Goal: Task Accomplishment & Management: Manage account settings

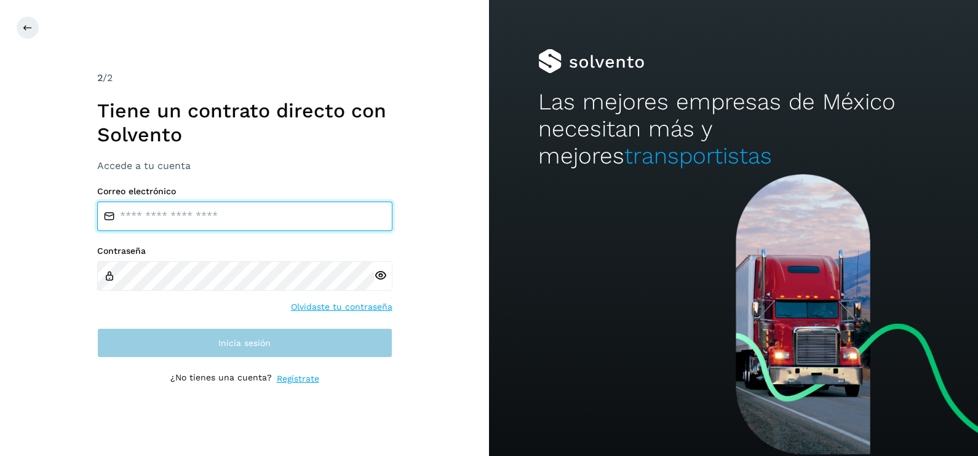
type input "**********"
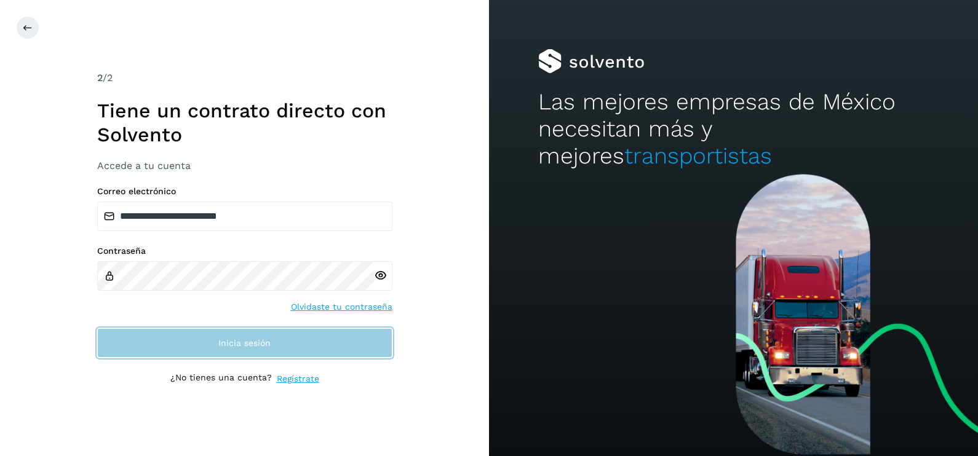
click at [359, 350] on button "Inicia sesión" at bounding box center [244, 343] width 295 height 30
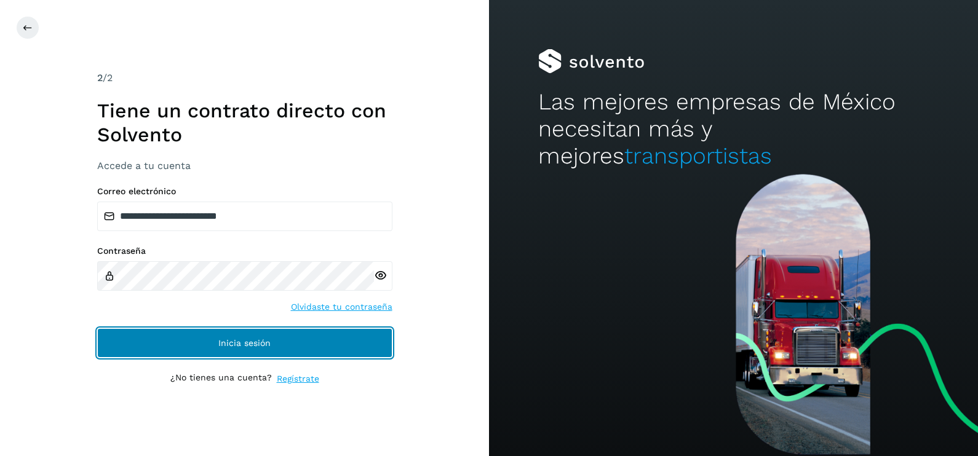
click at [359, 348] on button "Inicia sesión" at bounding box center [244, 343] width 295 height 30
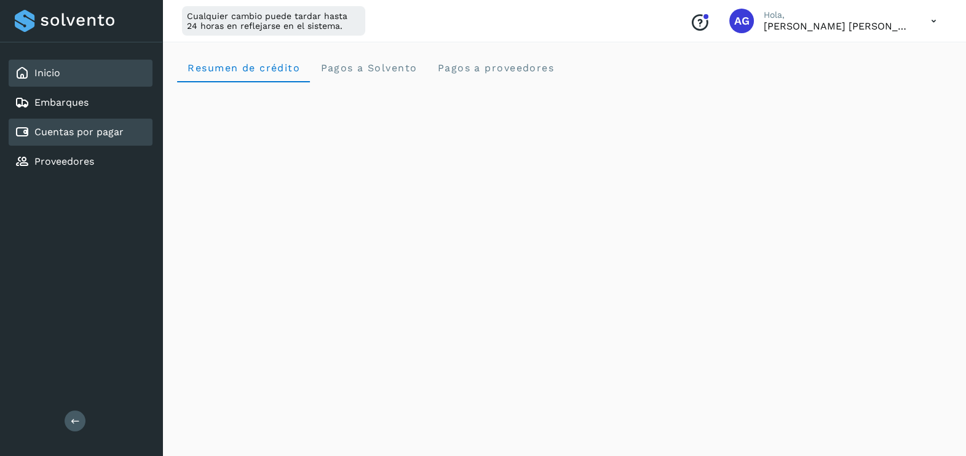
click at [74, 138] on div "Cuentas por pagar" at bounding box center [69, 132] width 109 height 15
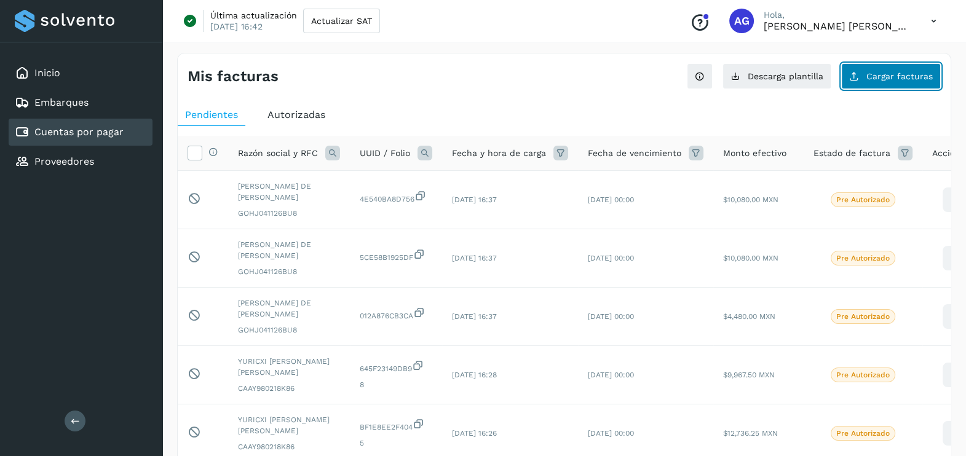
click at [876, 81] on button "Cargar facturas" at bounding box center [892, 76] width 100 height 26
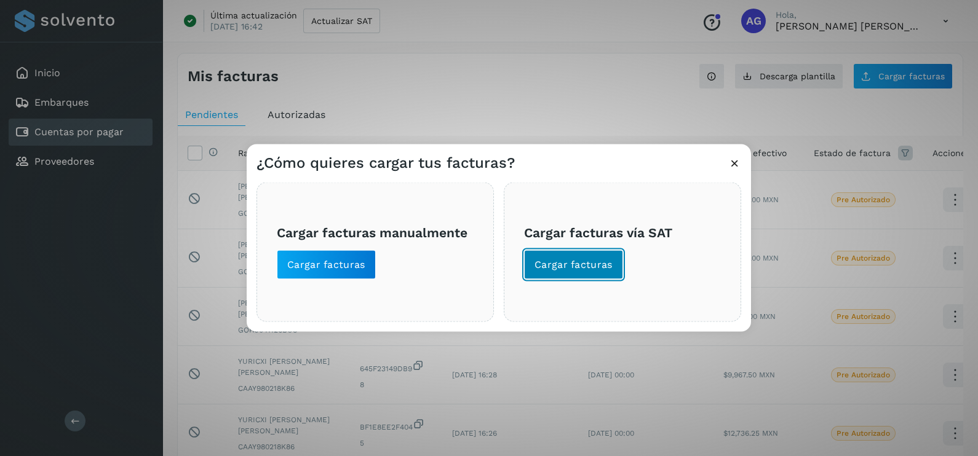
click at [563, 263] on span "Cargar facturas" at bounding box center [574, 265] width 78 height 14
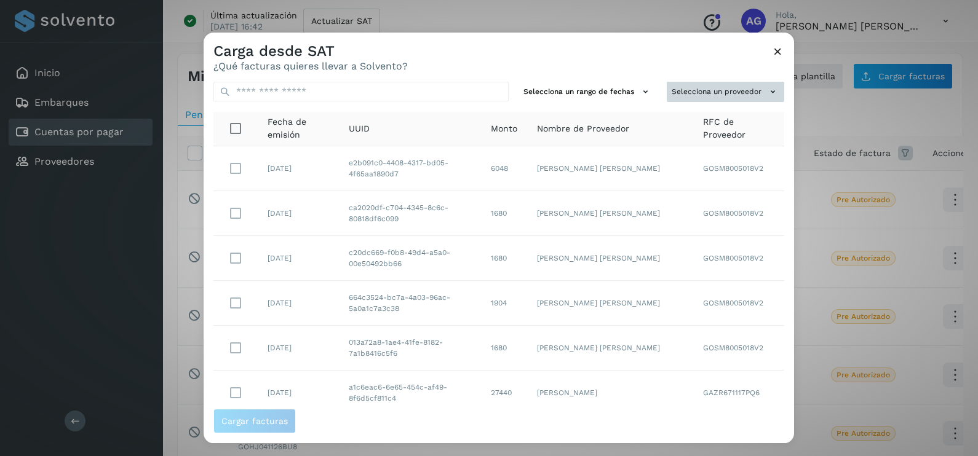
click at [669, 90] on button "Selecciona un proveedor" at bounding box center [725, 92] width 117 height 20
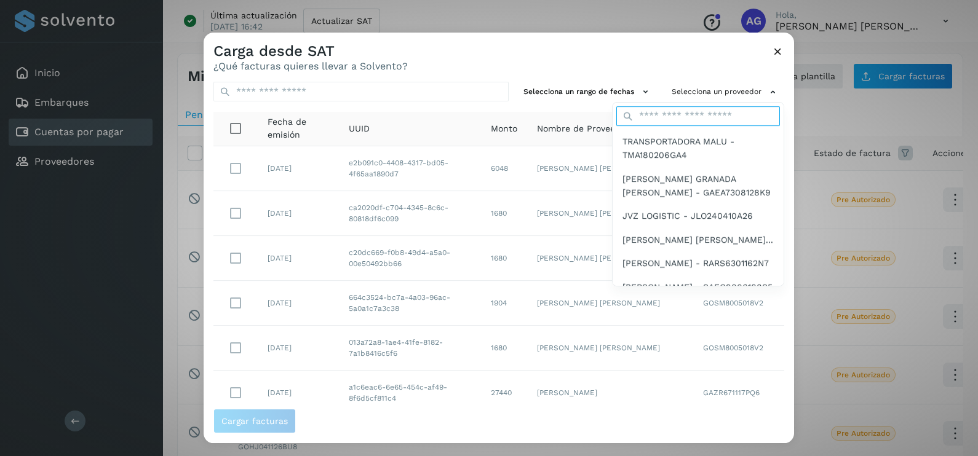
click at [677, 117] on input "text" at bounding box center [698, 116] width 164 height 20
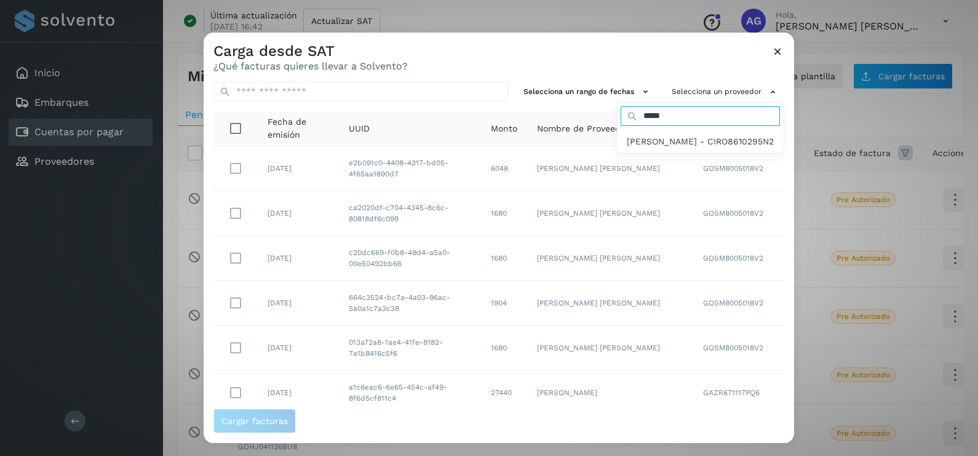
type input "*****"
click at [676, 148] on span "[PERSON_NAME] - CIRO8610295N2" at bounding box center [700, 142] width 147 height 14
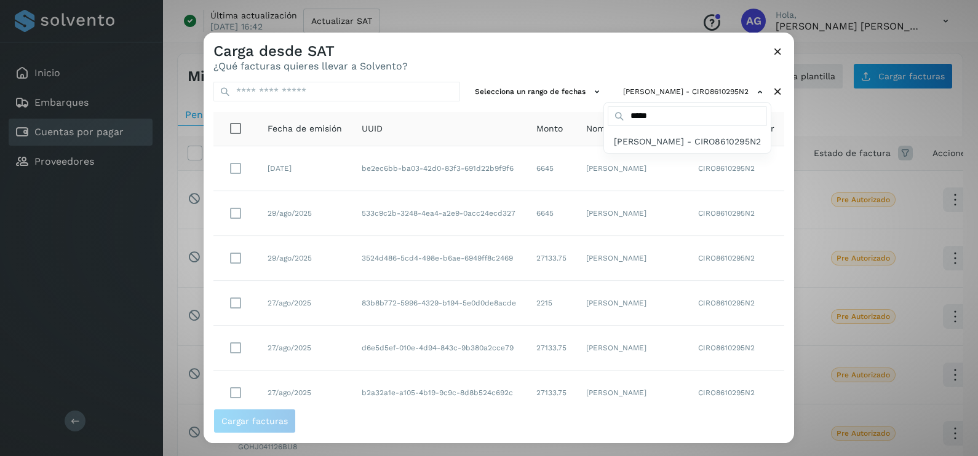
drag, startPoint x: 650, startPoint y: 147, endPoint x: 637, endPoint y: 146, distance: 12.9
click at [650, 147] on span "[PERSON_NAME] - CIRO8610295N2" at bounding box center [687, 142] width 147 height 14
click at [535, 92] on div at bounding box center [693, 261] width 978 height 456
click at [591, 92] on icon at bounding box center [597, 92] width 13 height 13
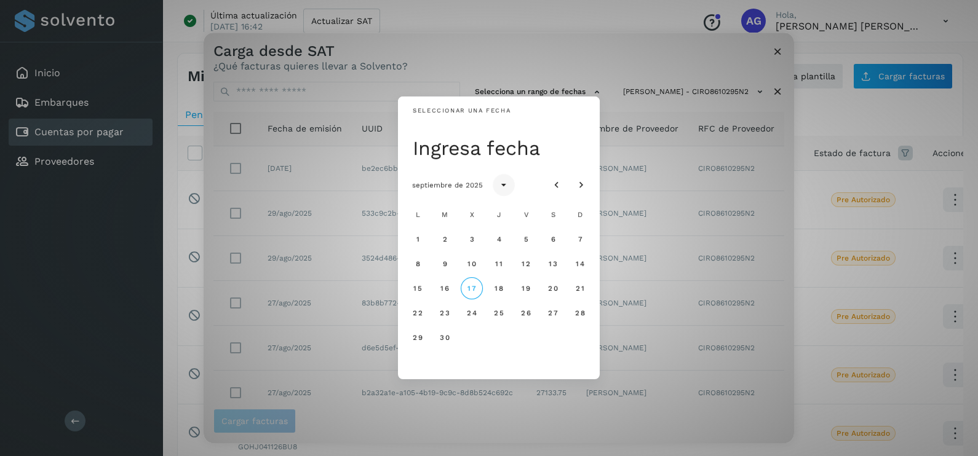
click at [498, 189] on icon "Seleccionar año" at bounding box center [504, 186] width 12 height 12
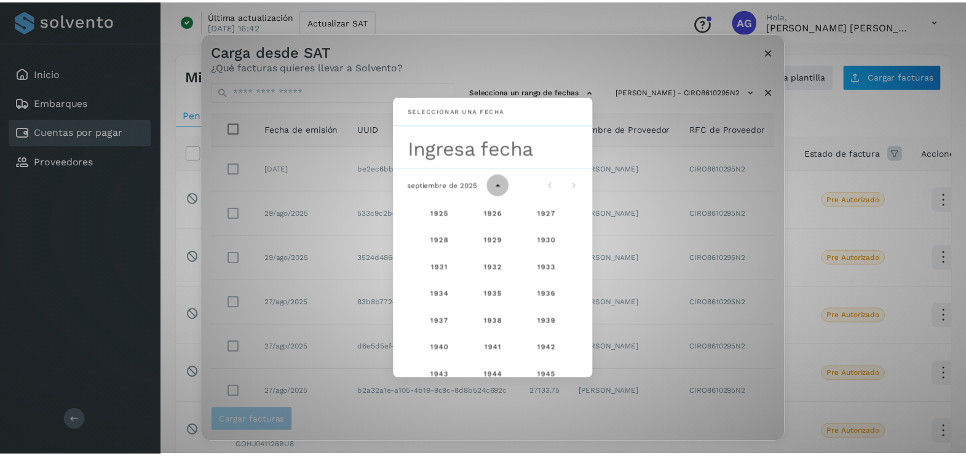
scroll to position [815, 0]
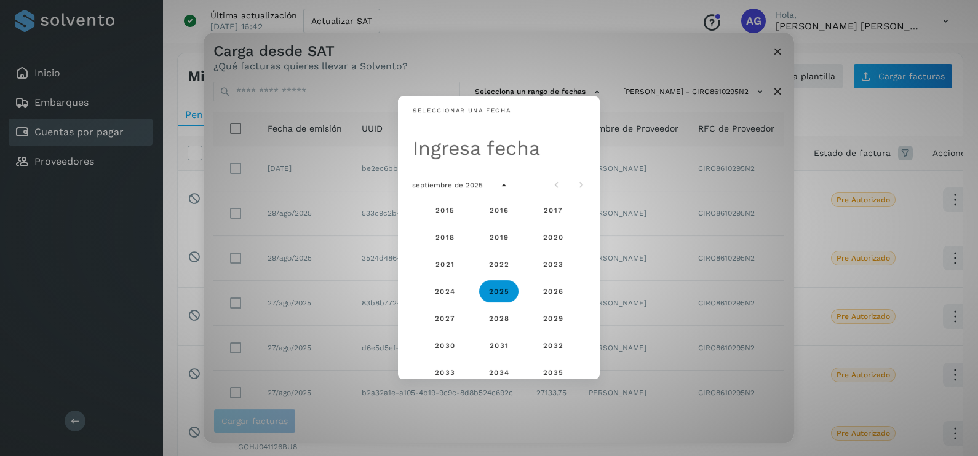
click at [530, 164] on div "Ingresa fecha" at bounding box center [499, 146] width 202 height 43
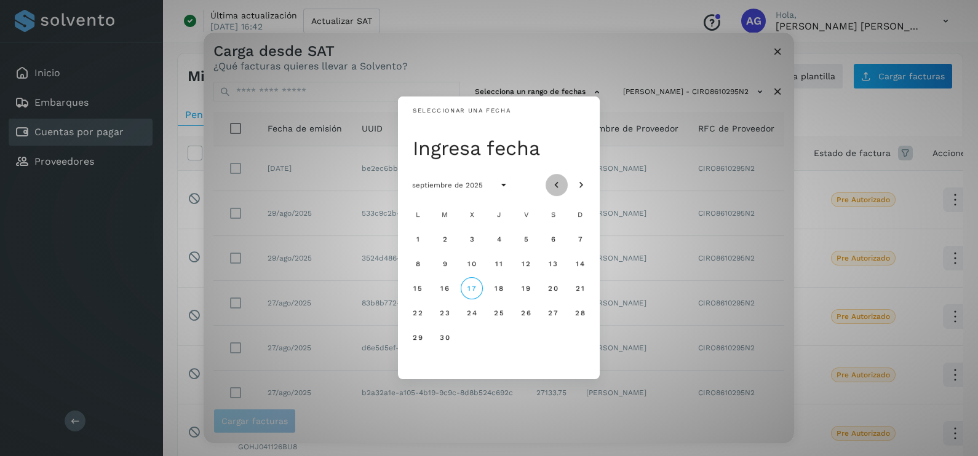
click at [557, 189] on icon "Mes anterior" at bounding box center [557, 186] width 12 height 12
click at [527, 340] on span "29" at bounding box center [525, 337] width 10 height 9
click at [549, 338] on span "30" at bounding box center [552, 337] width 10 height 9
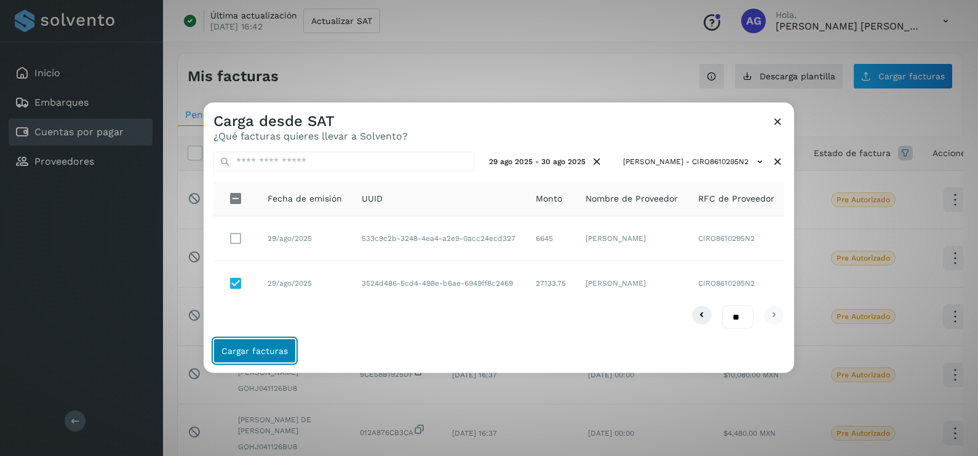
click at [271, 352] on span "Cargar facturas" at bounding box center [254, 351] width 66 height 9
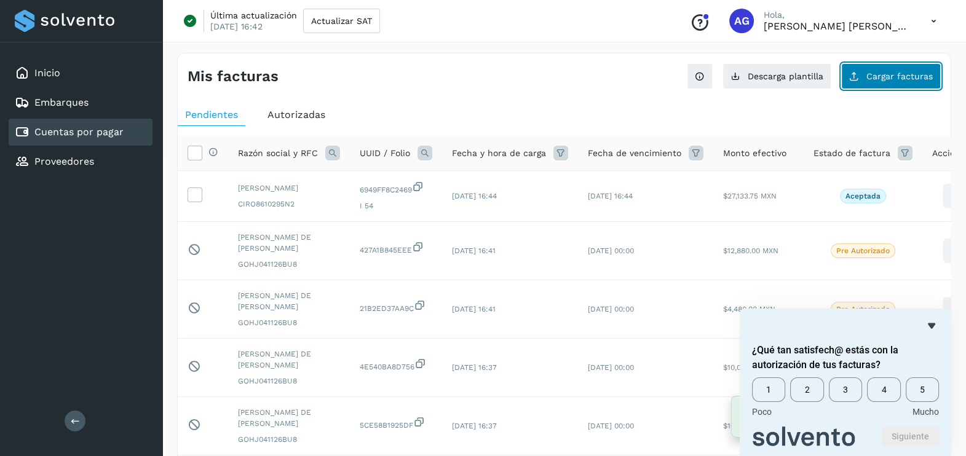
click at [892, 84] on button "Cargar facturas" at bounding box center [892, 76] width 100 height 26
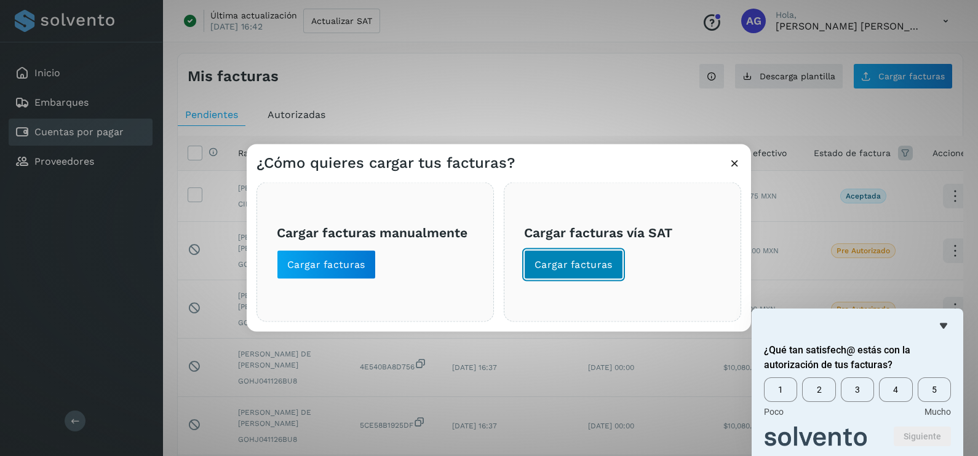
click at [564, 278] on button "Cargar facturas" at bounding box center [573, 265] width 99 height 30
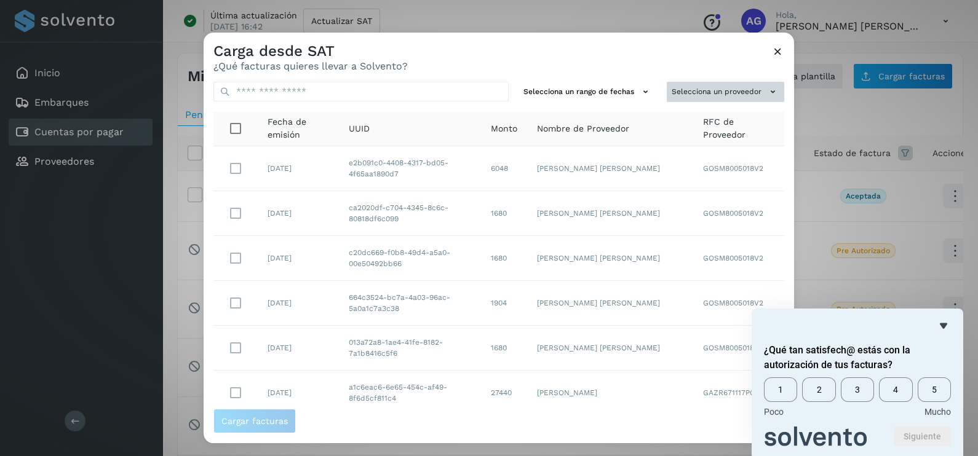
click at [676, 94] on button "Selecciona un proveedor" at bounding box center [725, 92] width 117 height 20
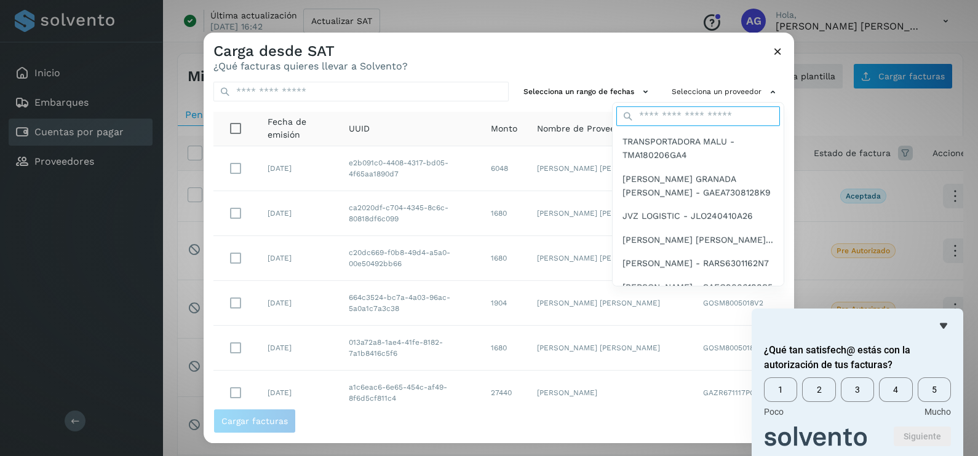
click at [679, 118] on input "text" at bounding box center [698, 116] width 164 height 20
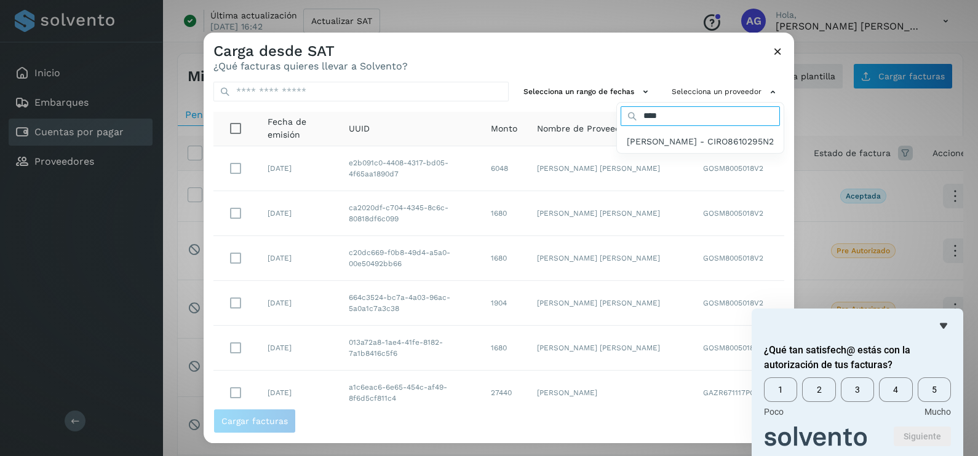
type input "*****"
click at [643, 141] on span "[PERSON_NAME] - CIRO8610295N2" at bounding box center [700, 142] width 147 height 14
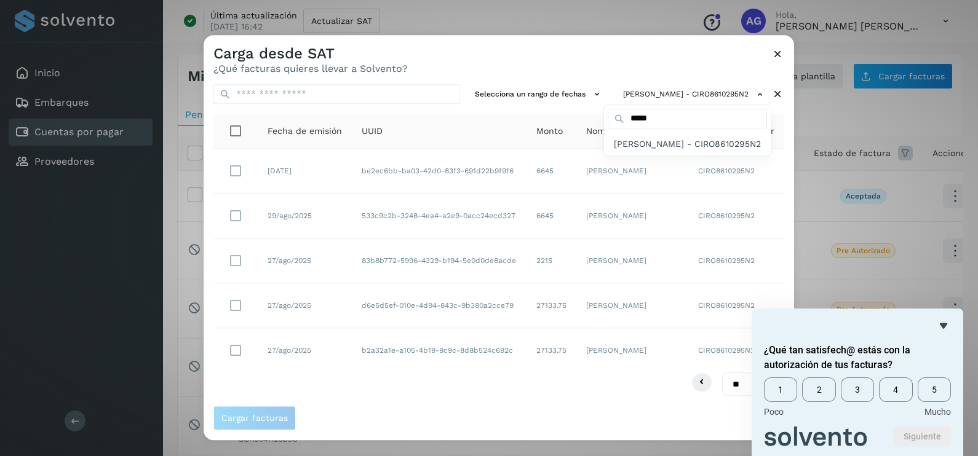
click at [543, 96] on div at bounding box center [693, 263] width 978 height 456
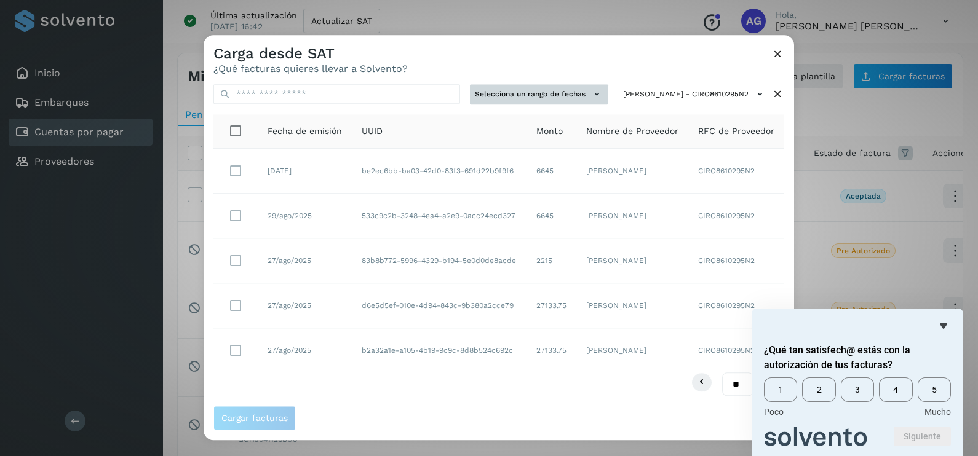
click at [538, 98] on button "Selecciona un rango de fechas" at bounding box center [539, 94] width 138 height 20
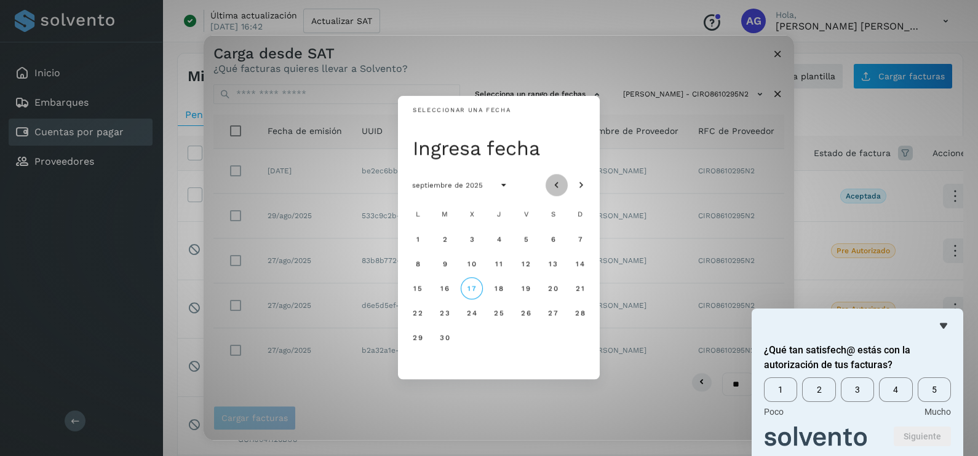
click at [554, 185] on icon "Mes anterior" at bounding box center [557, 186] width 12 height 12
click at [476, 337] on span "27" at bounding box center [471, 337] width 10 height 9
click at [496, 333] on button "28" at bounding box center [499, 338] width 22 height 22
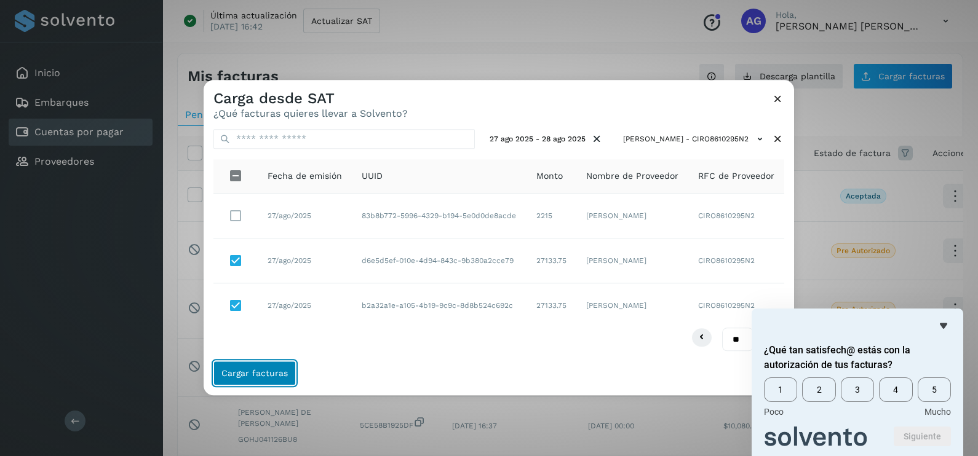
click at [277, 375] on span "Cargar facturas" at bounding box center [254, 374] width 66 height 9
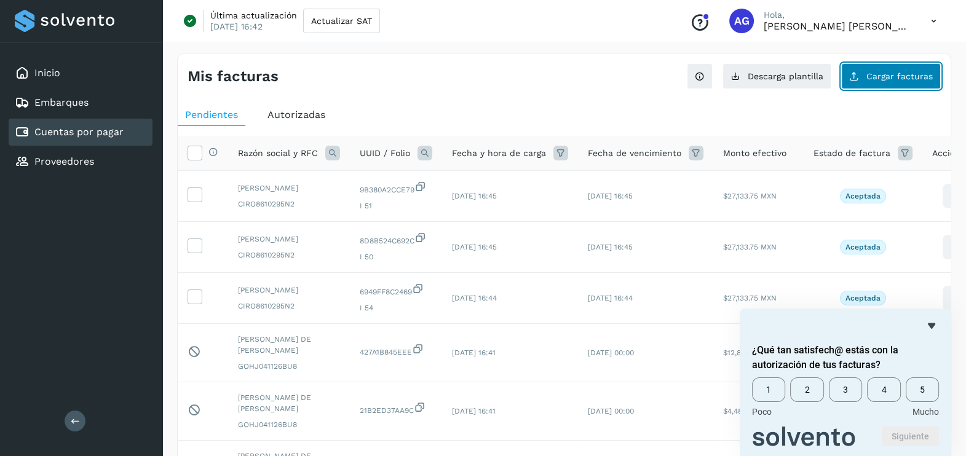
click at [893, 82] on button "Cargar facturas" at bounding box center [892, 76] width 100 height 26
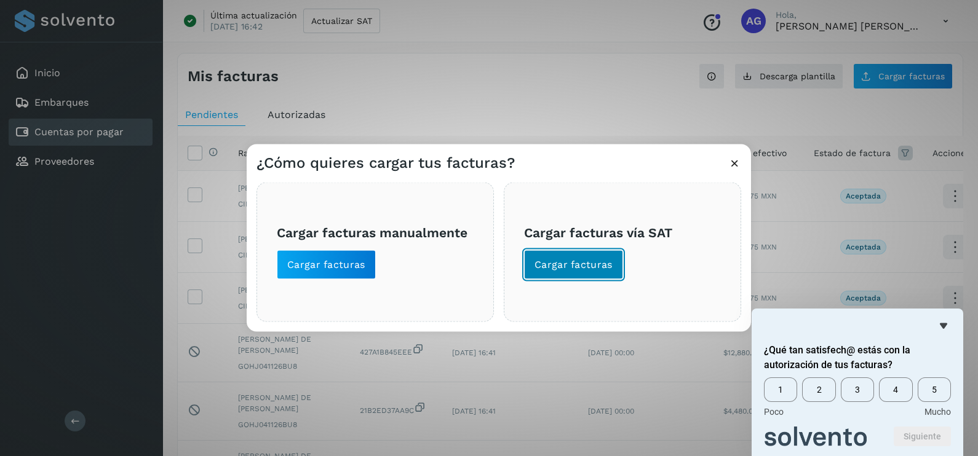
click at [587, 265] on span "Cargar facturas" at bounding box center [574, 265] width 78 height 14
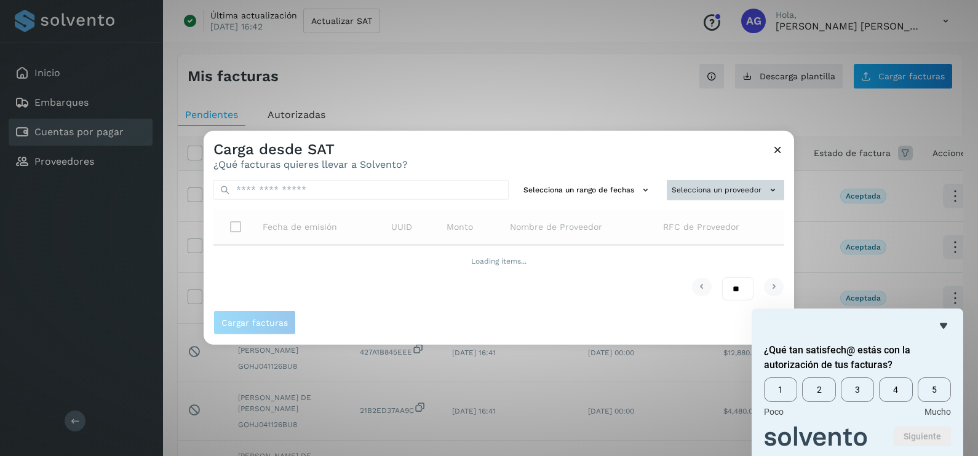
click at [714, 196] on button "Selecciona un proveedor" at bounding box center [725, 190] width 117 height 20
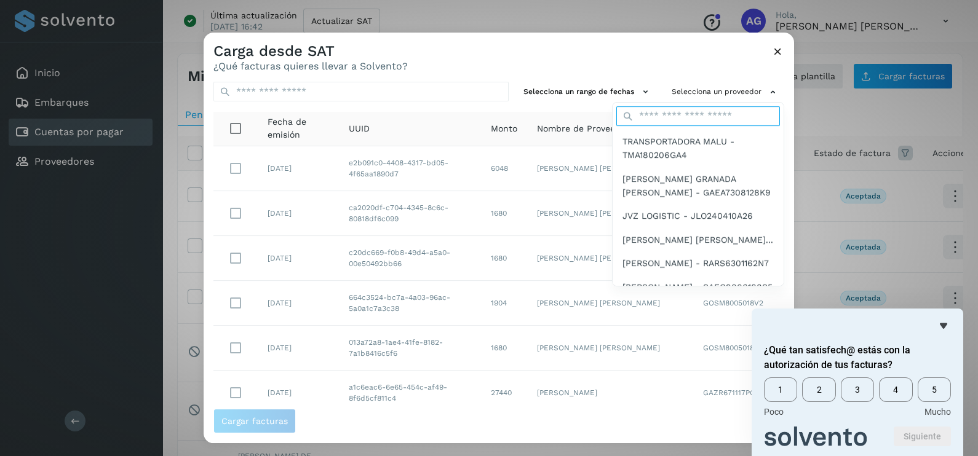
click at [635, 117] on input "text" at bounding box center [698, 116] width 164 height 20
type input "*****"
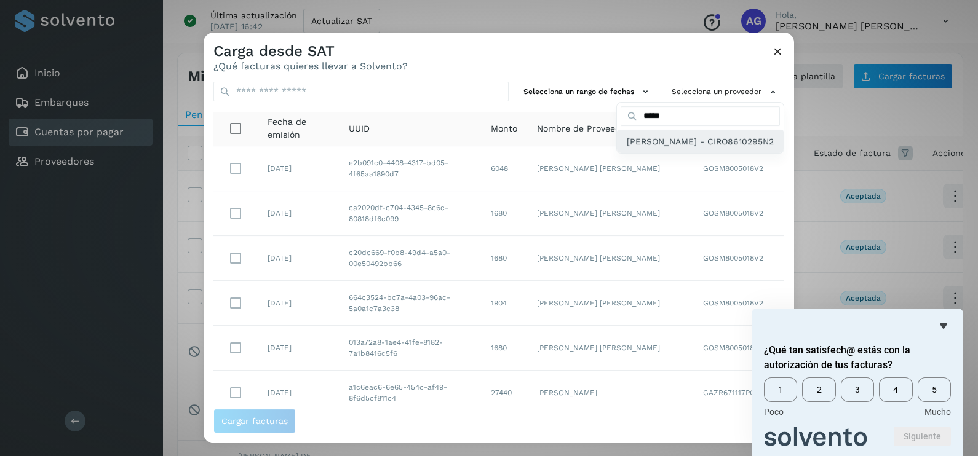
click at [627, 146] on span "[PERSON_NAME] - CIRO8610295N2" at bounding box center [700, 142] width 147 height 14
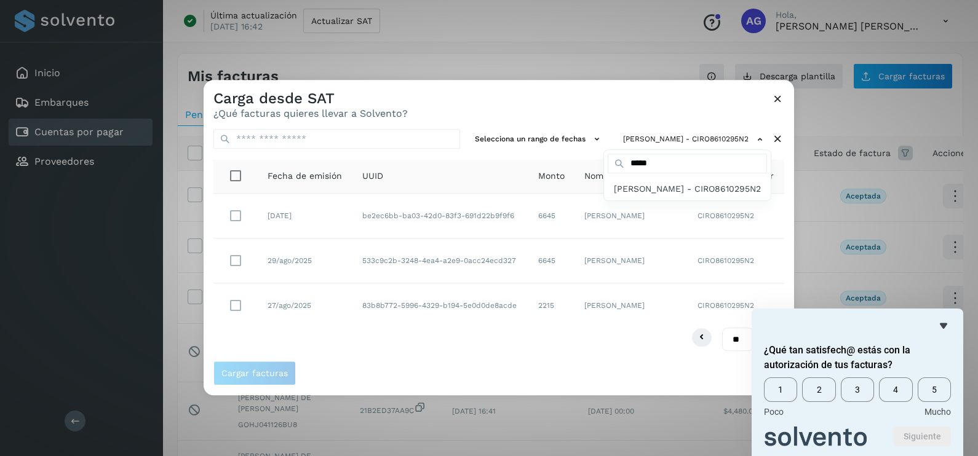
click at [539, 137] on div at bounding box center [693, 308] width 978 height 456
click at [539, 137] on button "Selecciona un rango de fechas" at bounding box center [539, 139] width 138 height 20
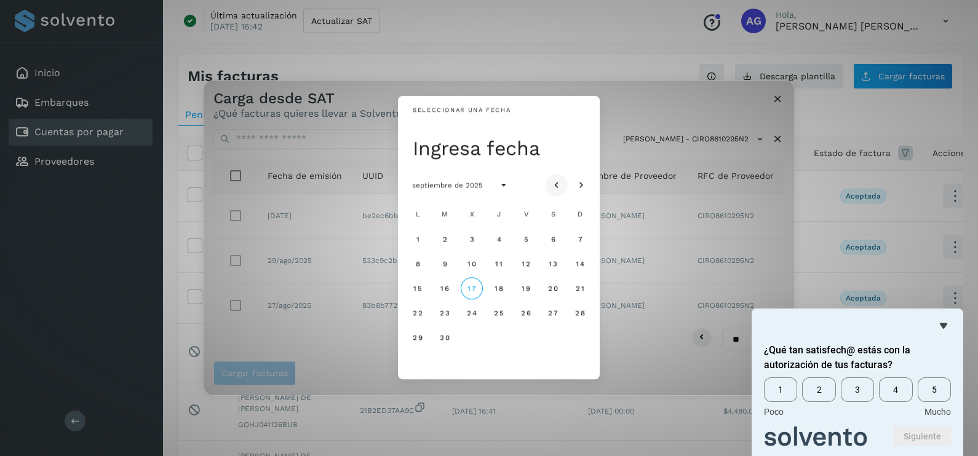
click at [554, 185] on icon "Mes anterior" at bounding box center [557, 186] width 12 height 12
click at [526, 337] on span "29" at bounding box center [525, 337] width 10 height 9
click at [552, 338] on span "30" at bounding box center [552, 337] width 10 height 9
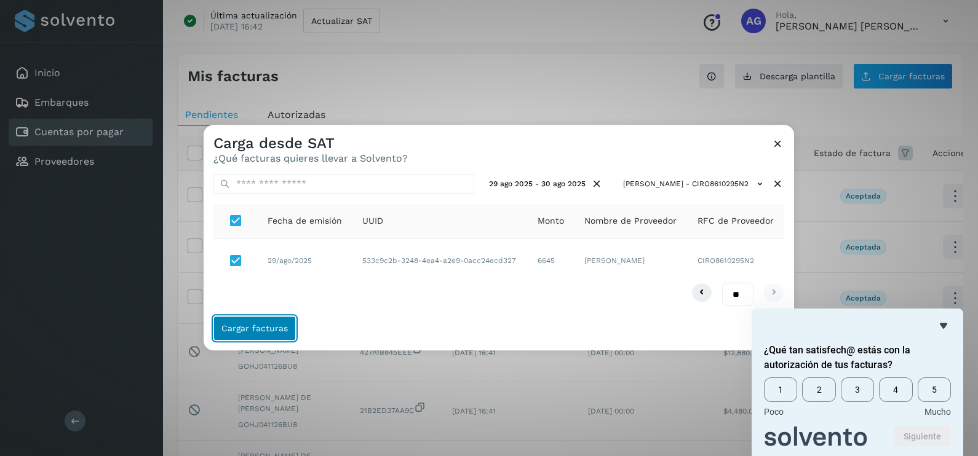
click at [273, 332] on span "Cargar facturas" at bounding box center [254, 329] width 66 height 9
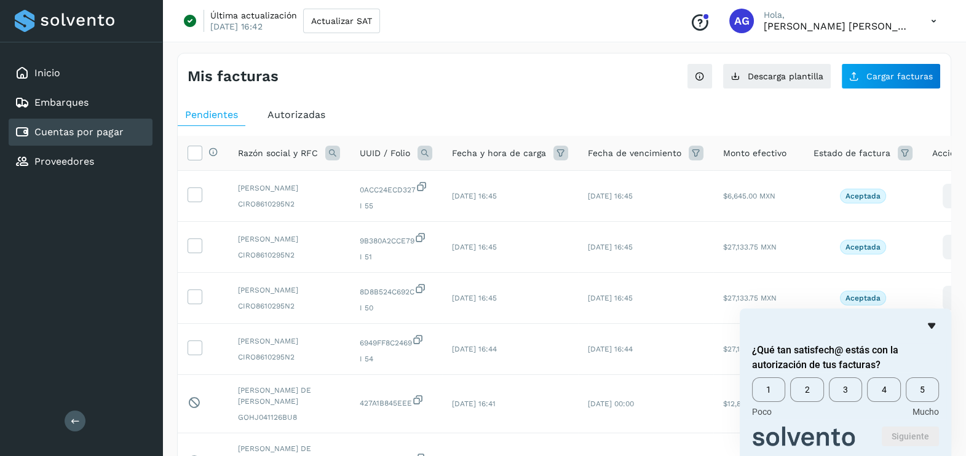
click at [932, 325] on icon "Ocultar encuesta" at bounding box center [931, 327] width 7 height 6
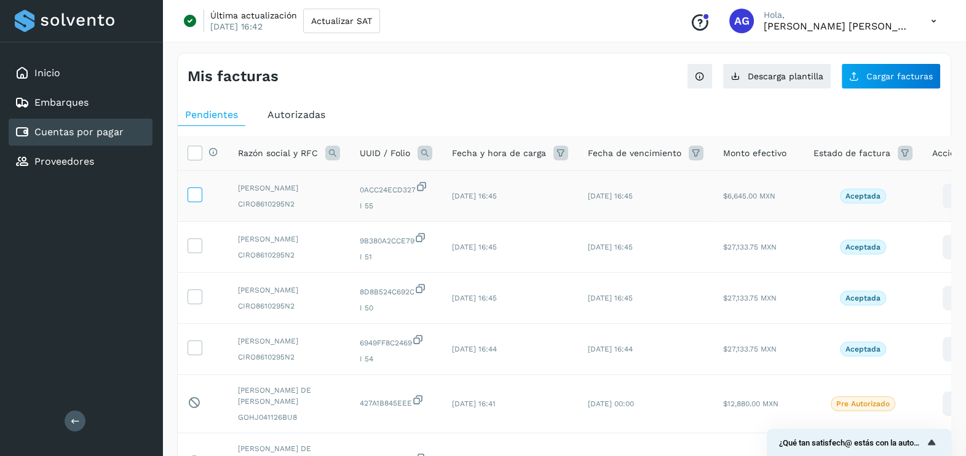
click at [195, 201] on icon at bounding box center [194, 194] width 13 height 13
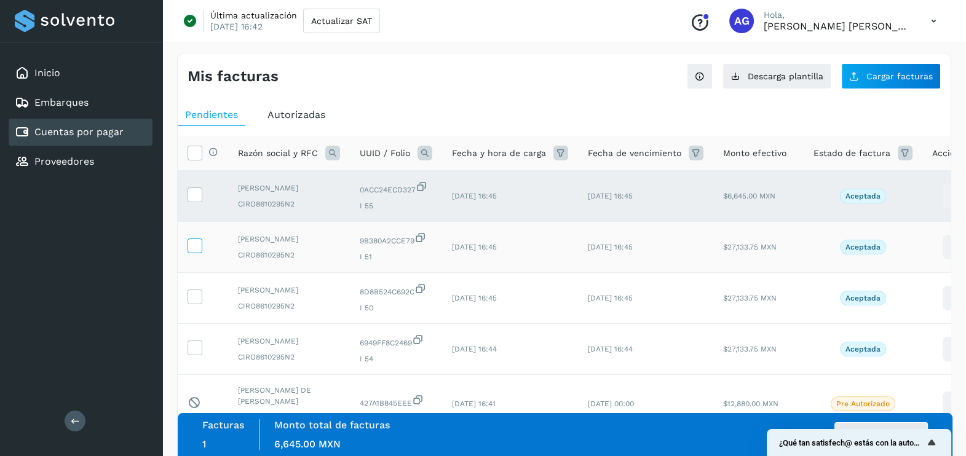
click at [192, 253] on label at bounding box center [195, 246] width 15 height 15
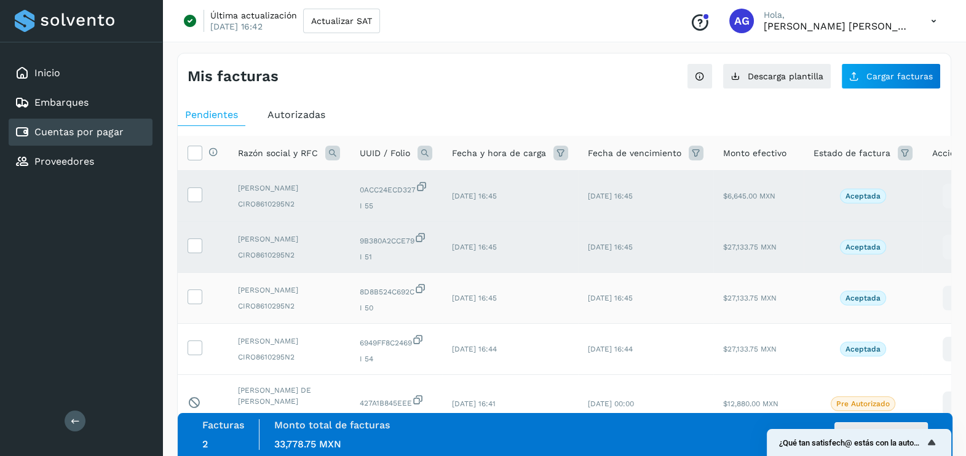
click at [196, 324] on td at bounding box center [203, 298] width 50 height 51
click at [194, 303] on icon at bounding box center [194, 296] width 13 height 13
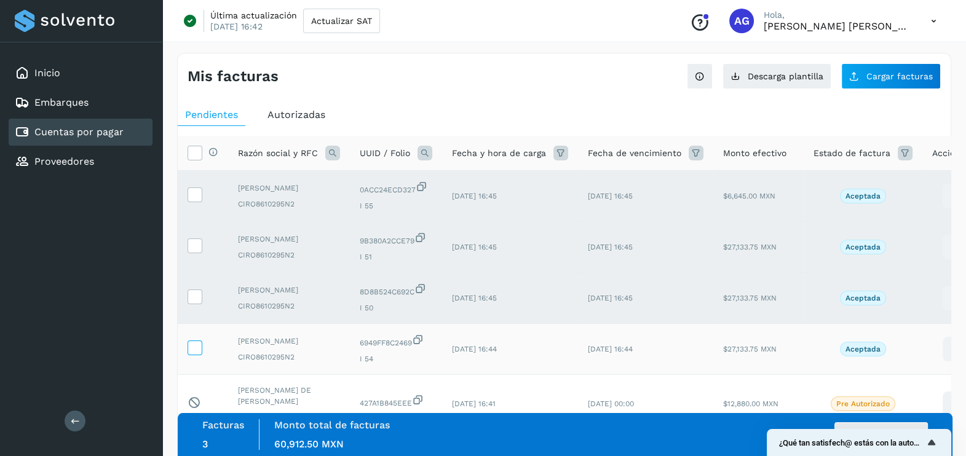
click at [194, 354] on icon at bounding box center [194, 347] width 13 height 13
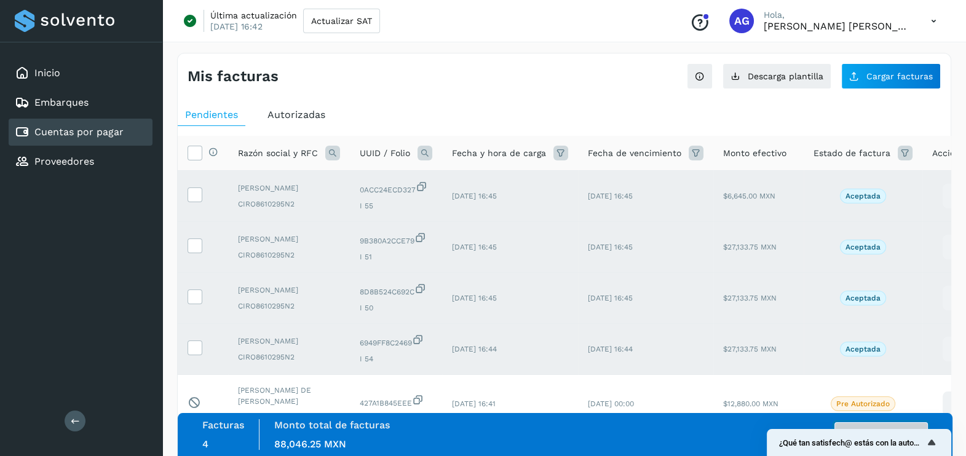
click at [877, 423] on button "Autorizar facturas" at bounding box center [882, 435] width 94 height 25
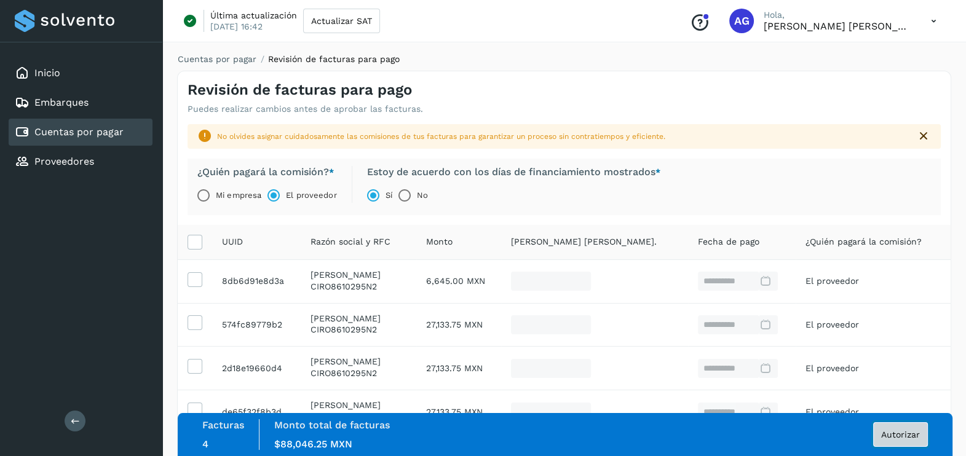
click at [905, 437] on span "Autorizar" at bounding box center [901, 435] width 39 height 9
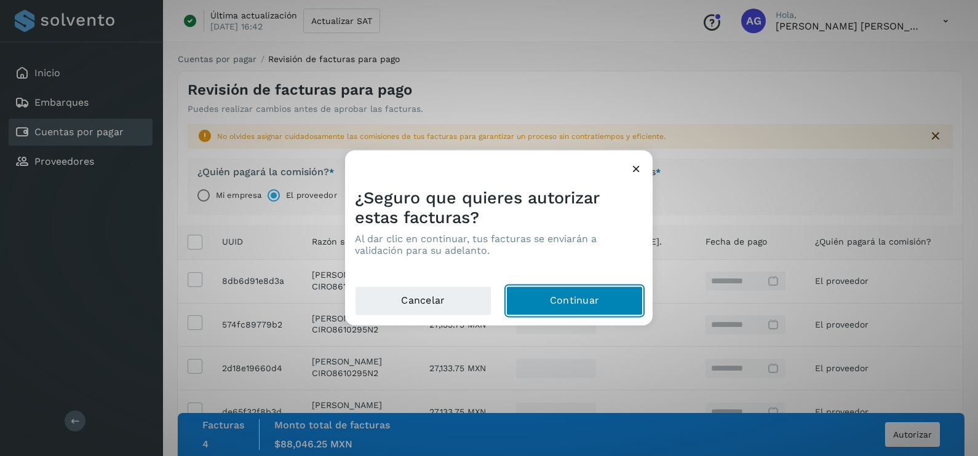
click at [616, 300] on button "Continuar" at bounding box center [574, 302] width 137 height 30
